Goal: Task Accomplishment & Management: Complete application form

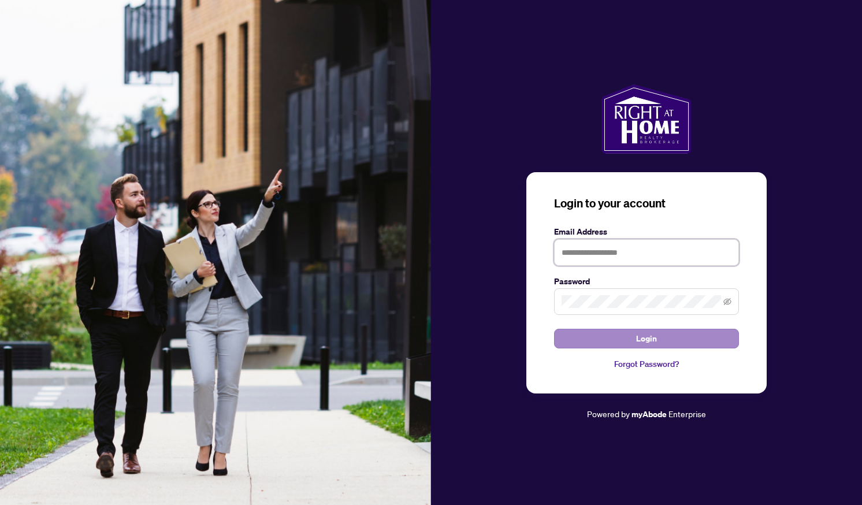
type input "**********"
click at [617, 338] on button "Login" at bounding box center [646, 339] width 185 height 20
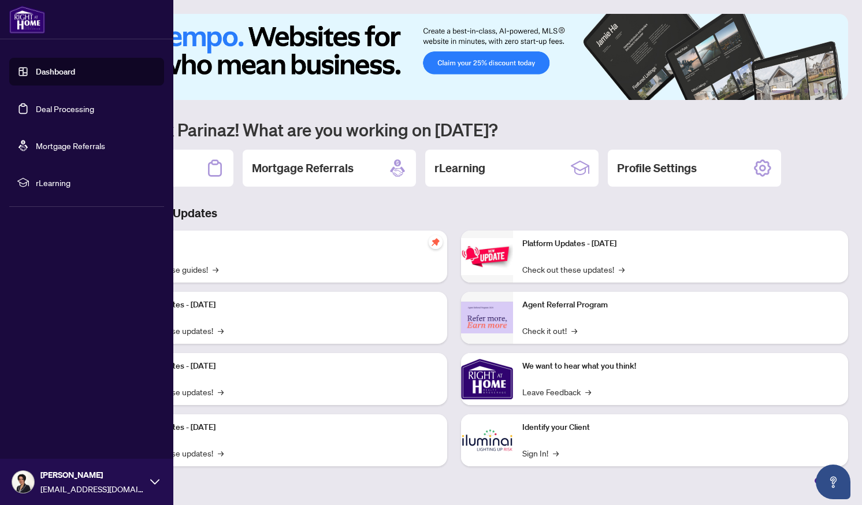
click at [57, 111] on link "Deal Processing" at bounding box center [65, 108] width 58 height 10
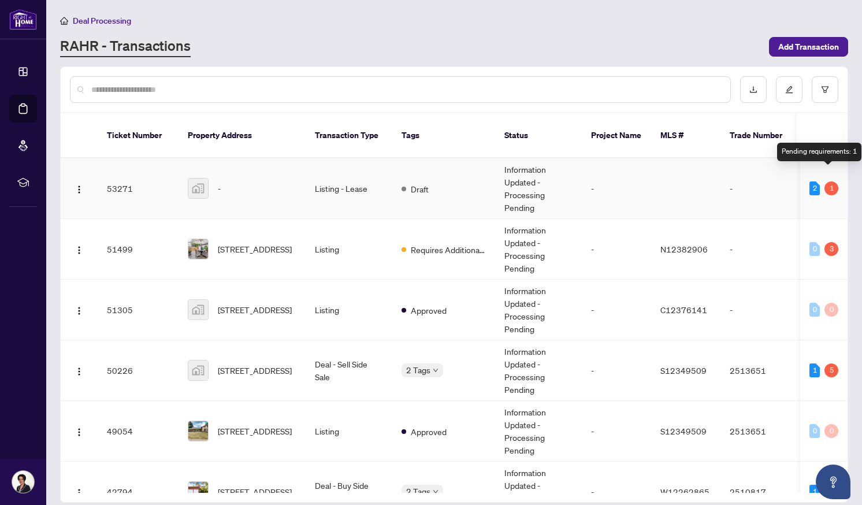
click at [824, 181] on div "1" at bounding box center [831, 188] width 14 height 14
click at [521, 190] on td "Information Updated - Processing Pending" at bounding box center [538, 188] width 87 height 61
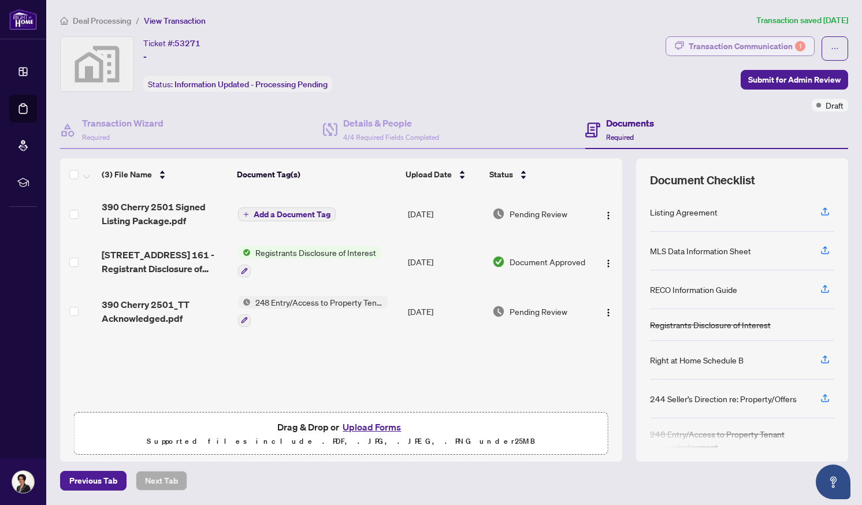
click at [725, 49] on div "Transaction Communication 1" at bounding box center [746, 46] width 117 height 18
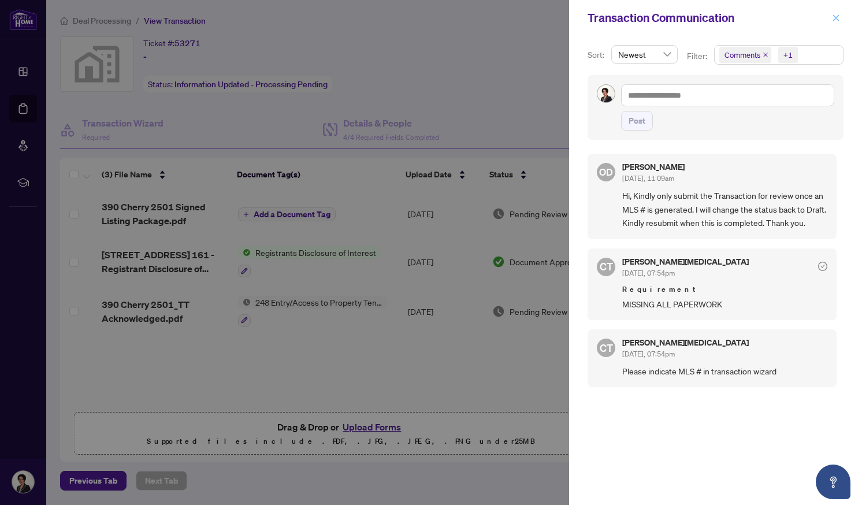
click at [837, 17] on icon "close" at bounding box center [836, 17] width 6 height 6
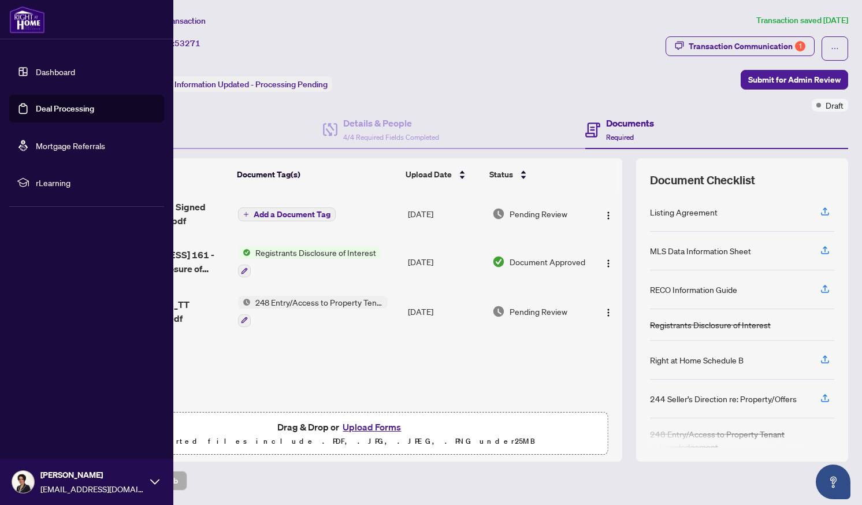
click at [78, 106] on link "Deal Processing" at bounding box center [65, 108] width 58 height 10
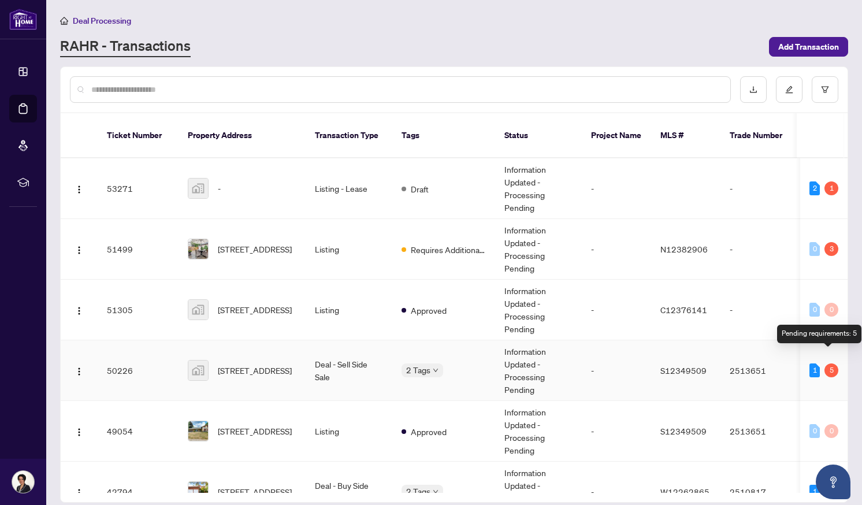
click at [825, 363] on div "5" at bounding box center [831, 370] width 14 height 14
click at [523, 352] on td "Information Updated - Processing Pending" at bounding box center [538, 370] width 87 height 61
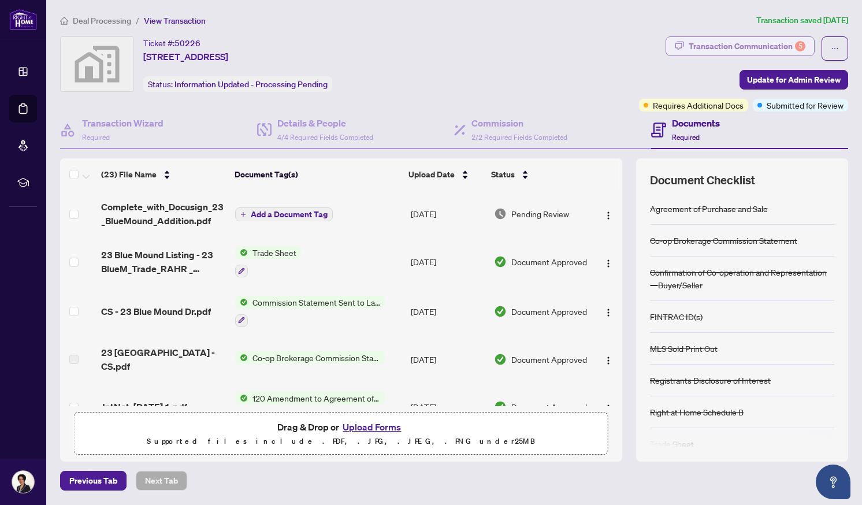
click at [732, 39] on div "Transaction Communication 5" at bounding box center [746, 46] width 117 height 18
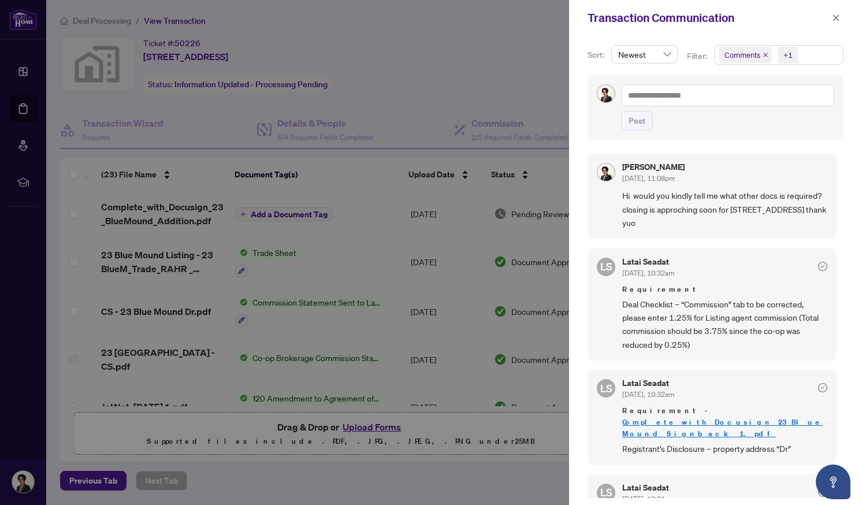
scroll to position [307, 0]
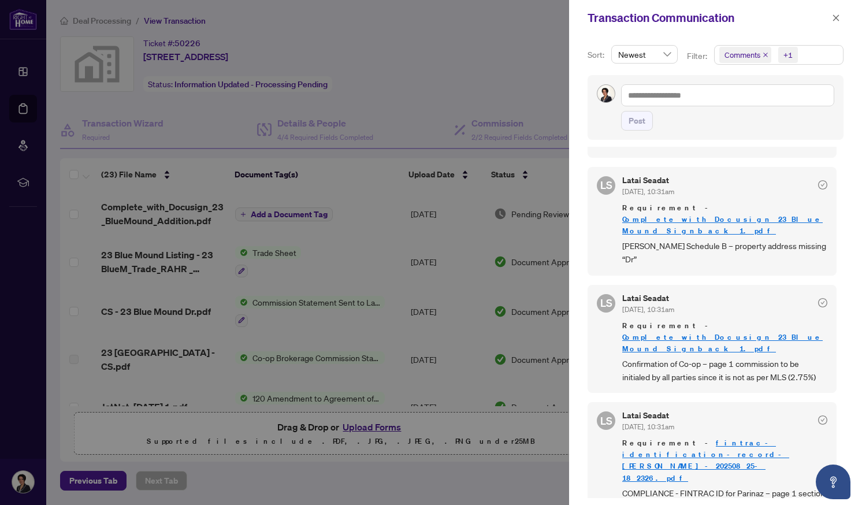
click at [700, 438] on link "fintrac-identification-record-[PERSON_NAME]-20250825-182326.pdf" at bounding box center [705, 460] width 167 height 44
click at [836, 17] on icon "close" at bounding box center [836, 18] width 8 height 8
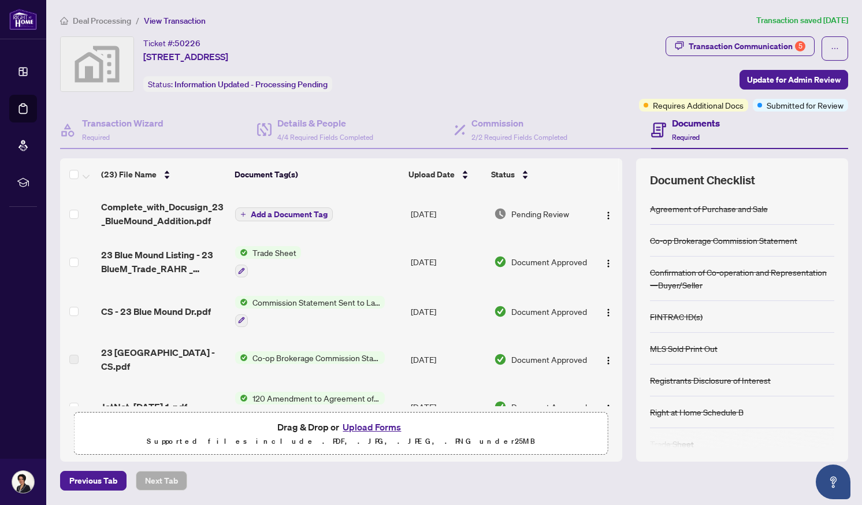
click at [630, 387] on div "(23) File Name Document Tag(s) Upload Date Status Complete_with_Docusign_23_Blu…" at bounding box center [454, 309] width 788 height 303
click at [623, 198] on div "(23) File Name Document Tag(s) Upload Date Status Complete_with_Docusign_23_Blu…" at bounding box center [454, 309] width 788 height 303
click at [713, 43] on div "Transaction Communication 5" at bounding box center [746, 46] width 117 height 18
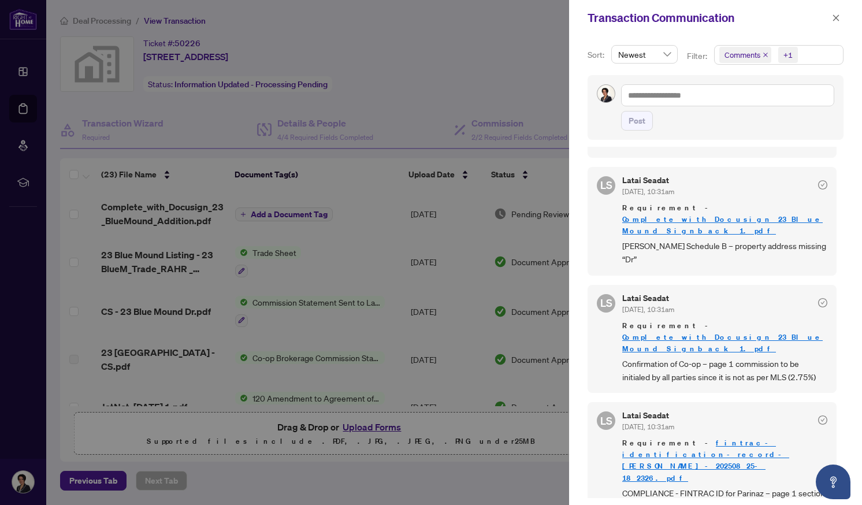
click at [445, 441] on div at bounding box center [431, 252] width 862 height 505
click at [366, 427] on div at bounding box center [431, 252] width 862 height 505
click at [834, 17] on icon "close" at bounding box center [836, 18] width 8 height 8
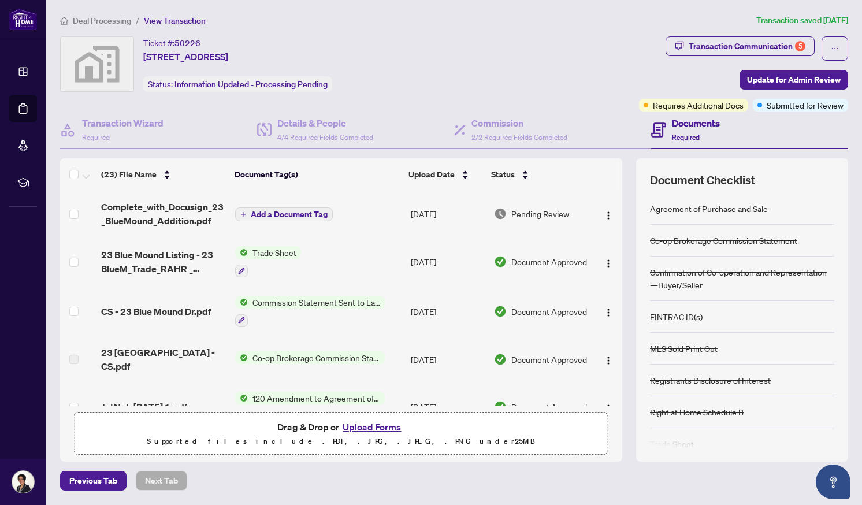
click at [373, 424] on button "Upload Forms" at bounding box center [371, 426] width 65 height 15
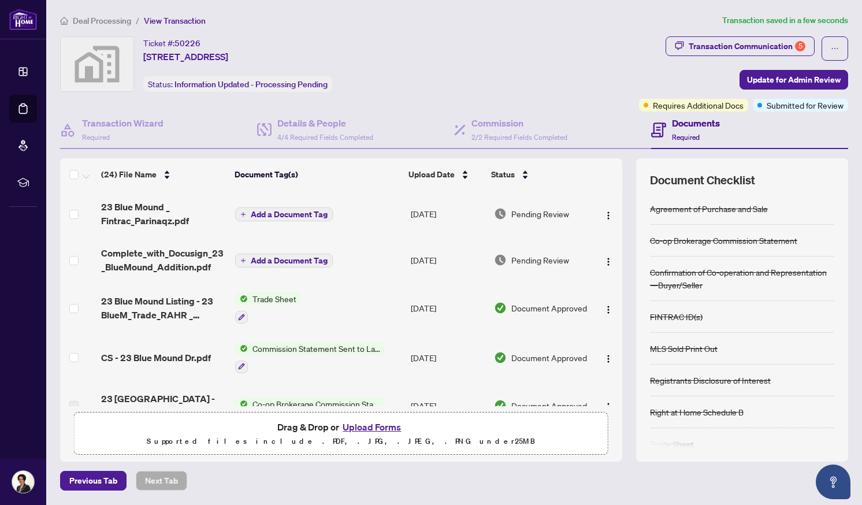
click at [255, 213] on span "Add a Document Tag" at bounding box center [289, 214] width 77 height 8
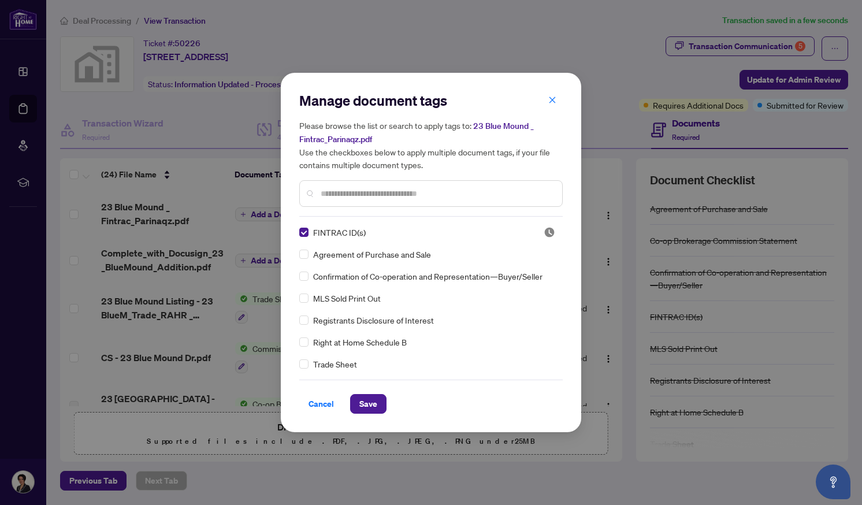
click at [324, 192] on input "text" at bounding box center [437, 193] width 232 height 13
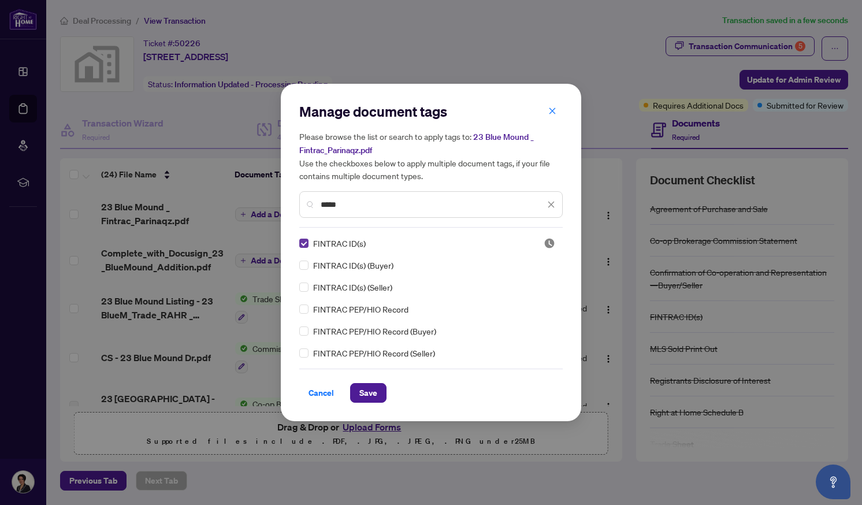
type input "*****"
click at [356, 399] on button "Save" at bounding box center [368, 393] width 36 height 20
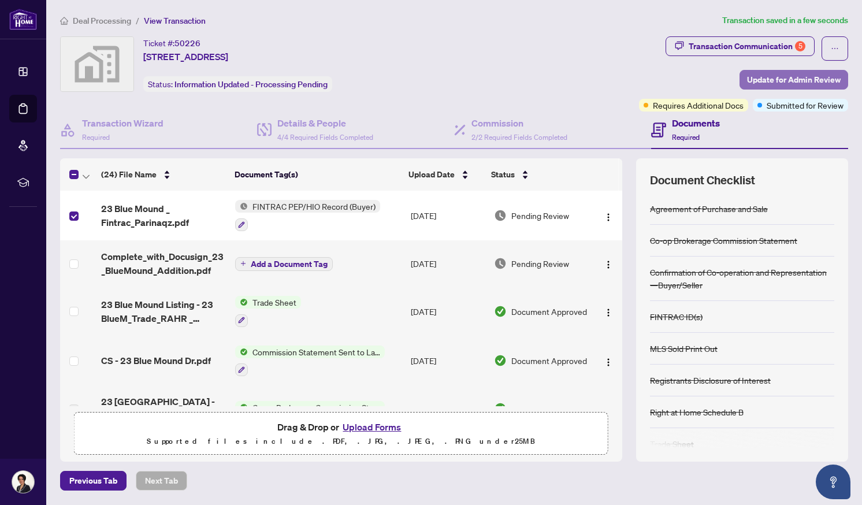
click at [772, 80] on span "Update for Admin Review" at bounding box center [794, 79] width 94 height 18
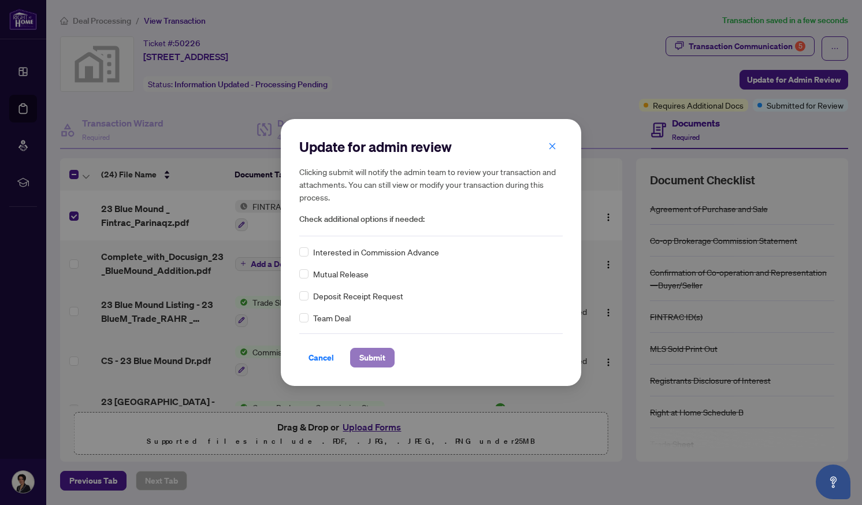
click at [370, 359] on span "Submit" at bounding box center [372, 357] width 26 height 18
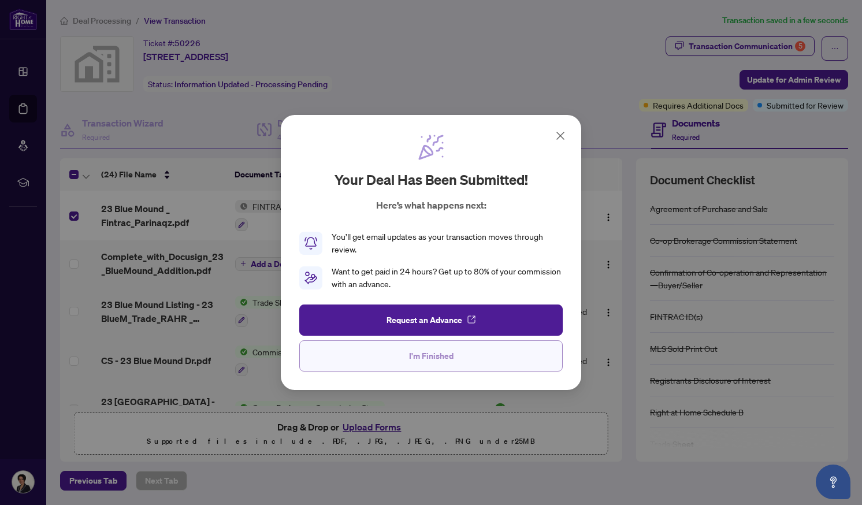
click at [415, 359] on span "I'm Finished" at bounding box center [431, 356] width 44 height 18
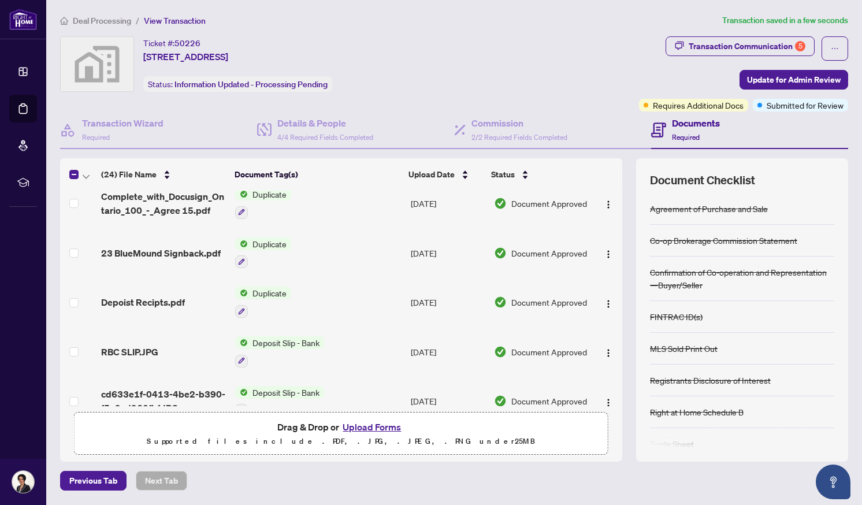
scroll to position [926, 0]
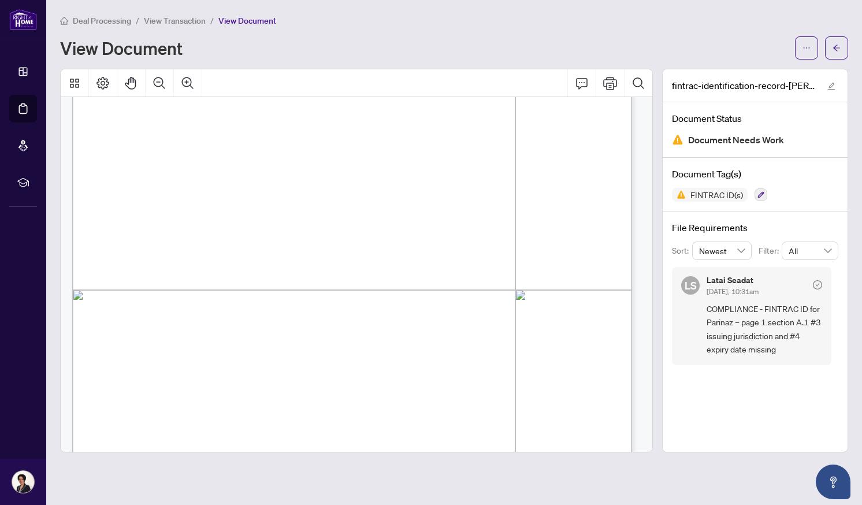
scroll to position [262, 0]
click at [606, 85] on icon "Print" at bounding box center [610, 83] width 14 height 13
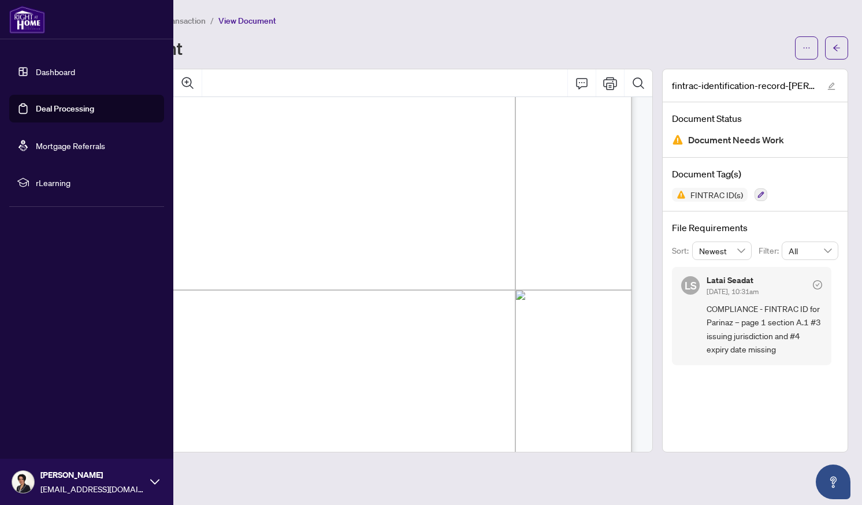
click at [58, 110] on link "Deal Processing" at bounding box center [65, 108] width 58 height 10
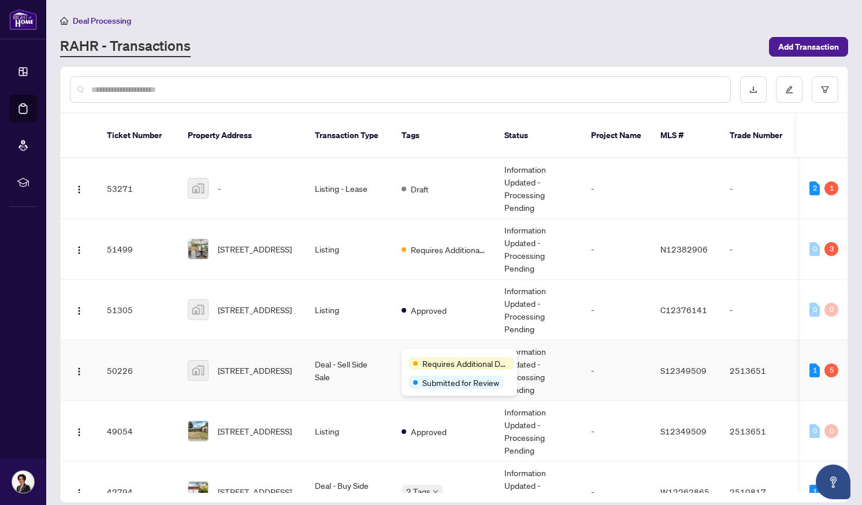
click at [430, 355] on div "Requires Additional Docs Submitted for Review" at bounding box center [459, 372] width 116 height 47
click at [431, 364] on span "Requires Additional Docs" at bounding box center [465, 363] width 87 height 13
click at [327, 349] on td "Deal - Sell Side Sale" at bounding box center [349, 370] width 87 height 61
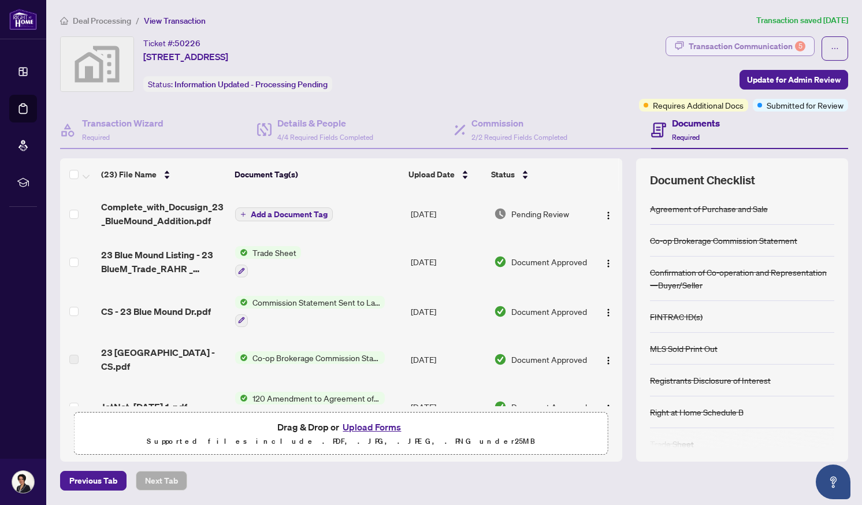
click at [732, 47] on div "Transaction Communication 5" at bounding box center [746, 46] width 117 height 18
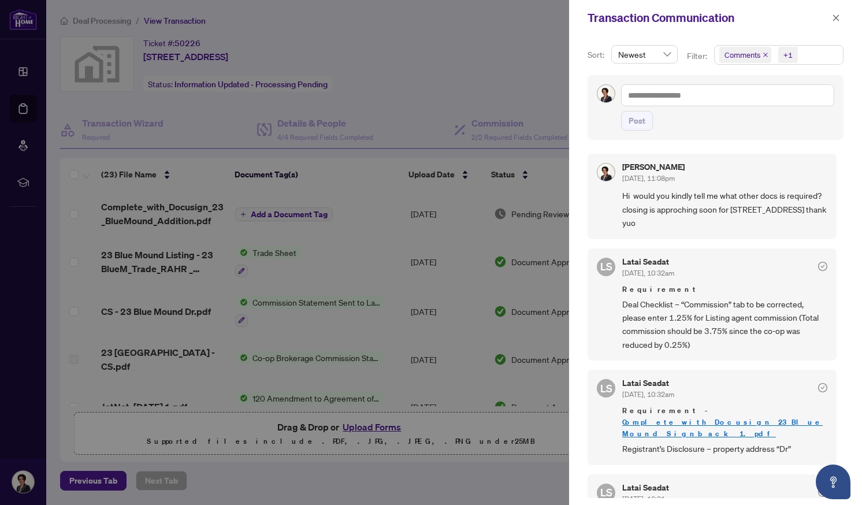
click at [599, 421] on div "[PERSON_NAME] Seadat [DATE], 10:32am Requirement - Complete_with_Docusign_23_Bl…" at bounding box center [711, 417] width 249 height 95
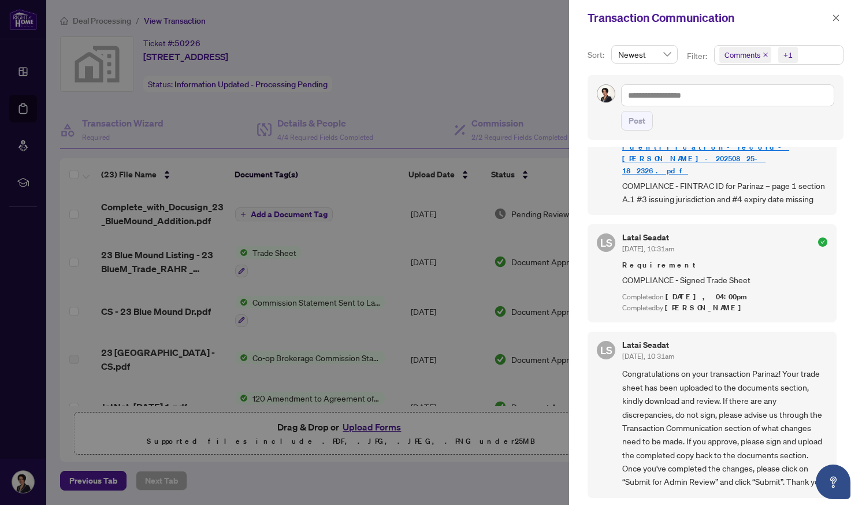
scroll to position [922, 0]
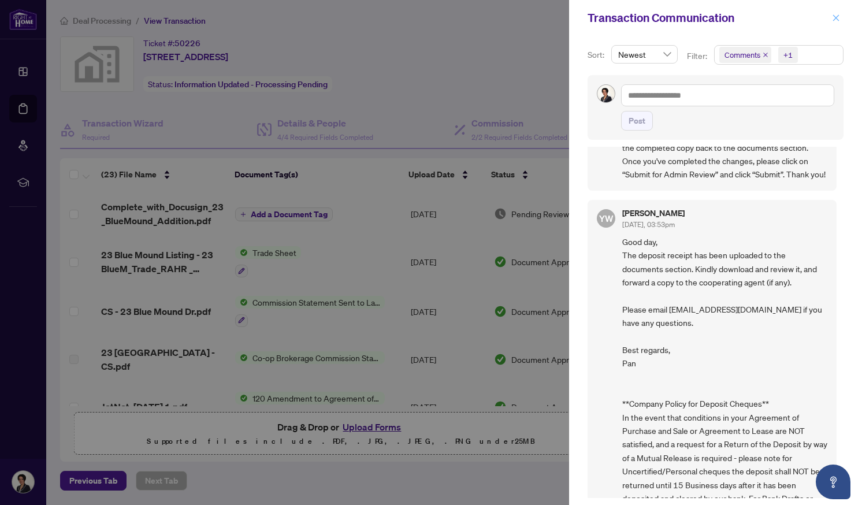
click at [837, 21] on icon "close" at bounding box center [836, 18] width 8 height 8
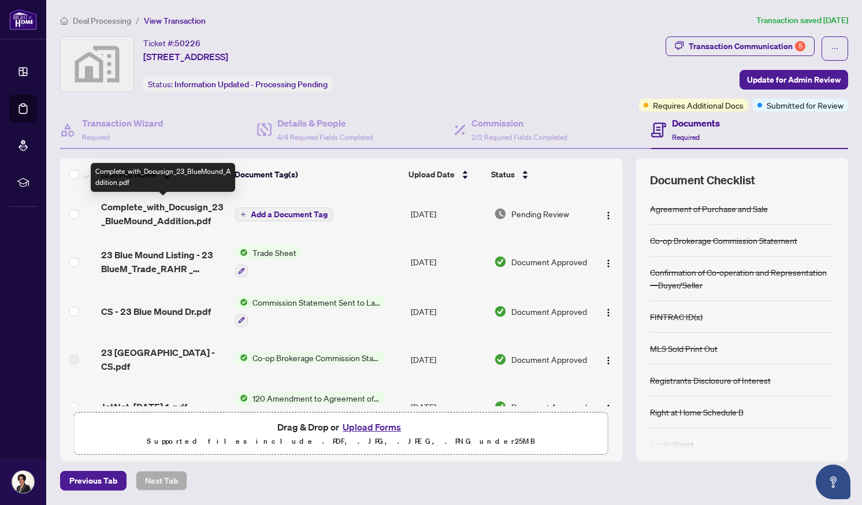
click at [162, 213] on span "Complete_with_Docusign_23_BlueMound_Addition.pdf" at bounding box center [163, 214] width 125 height 28
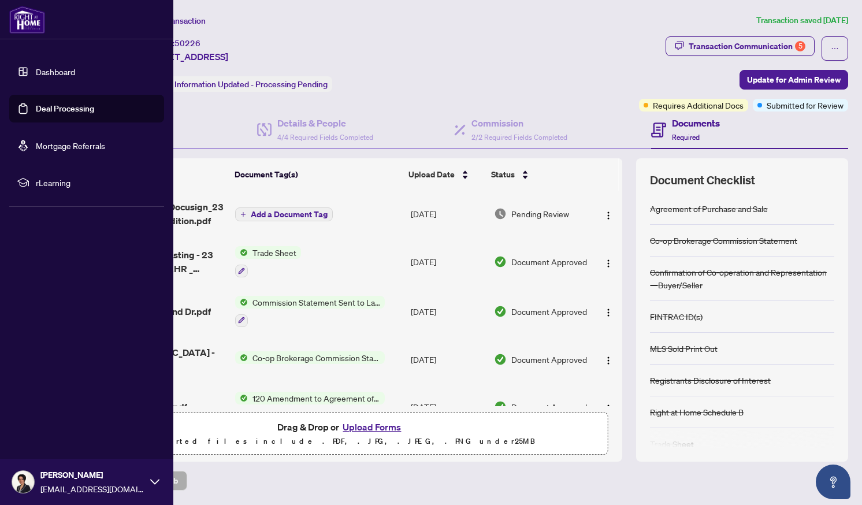
click at [36, 111] on link "Deal Processing" at bounding box center [65, 108] width 58 height 10
